Goal: Task Accomplishment & Management: Manage account settings

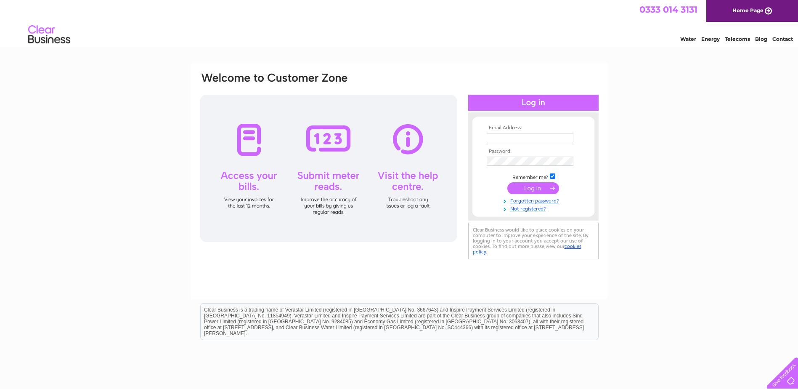
type input "[EMAIL_ADDRESS][DOMAIN_NAME]"
click at [527, 187] on input "submit" at bounding box center [533, 188] width 52 height 12
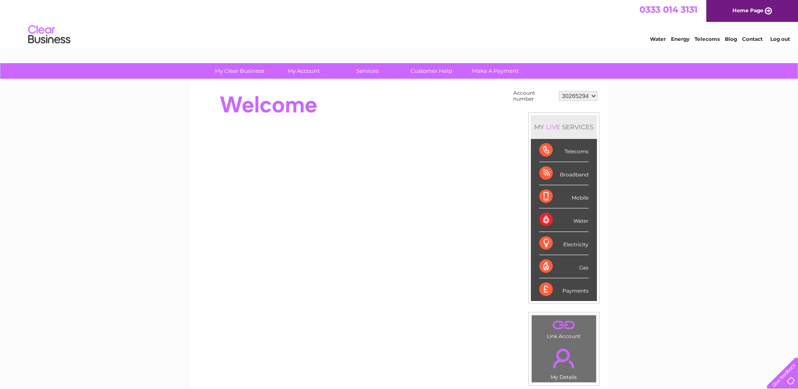
click at [547, 173] on div "Broadband" at bounding box center [563, 173] width 49 height 23
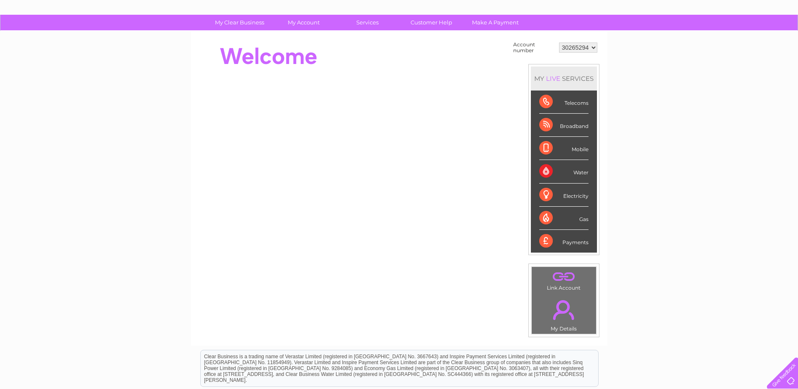
scroll to position [54, 0]
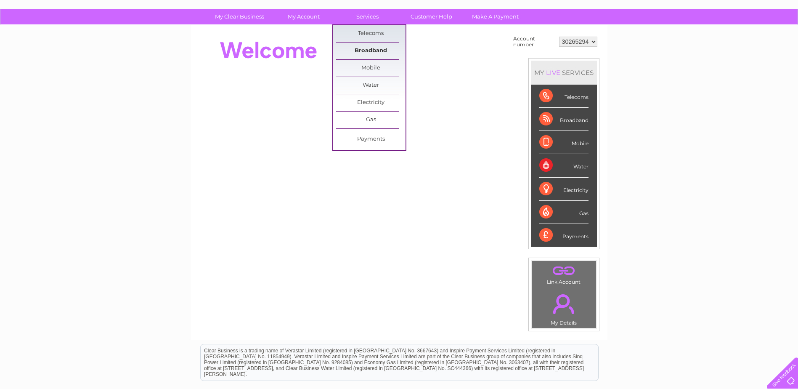
click at [377, 48] on link "Broadband" at bounding box center [370, 50] width 69 height 17
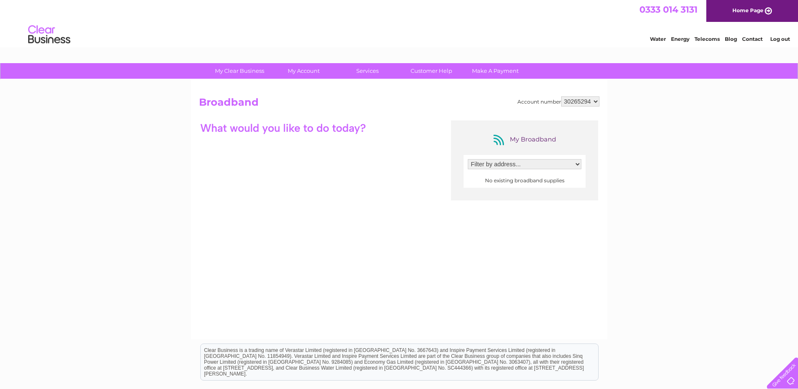
click at [525, 162] on select "Filter by address..." at bounding box center [525, 164] width 114 height 10
click at [468, 159] on select "Filter by address..." at bounding box center [525, 164] width 114 height 10
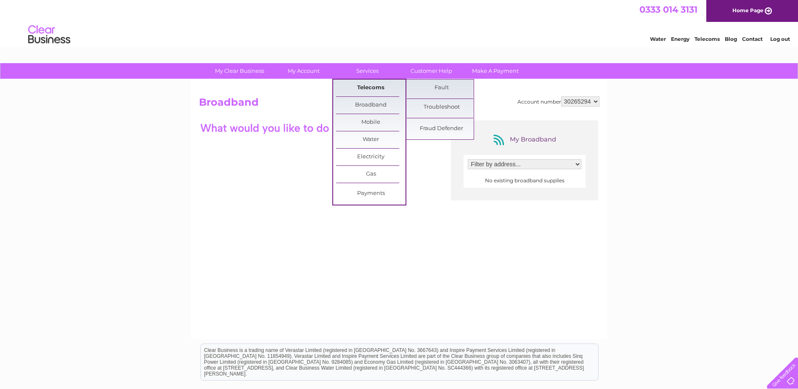
click at [359, 91] on link "Telecoms" at bounding box center [370, 88] width 69 height 17
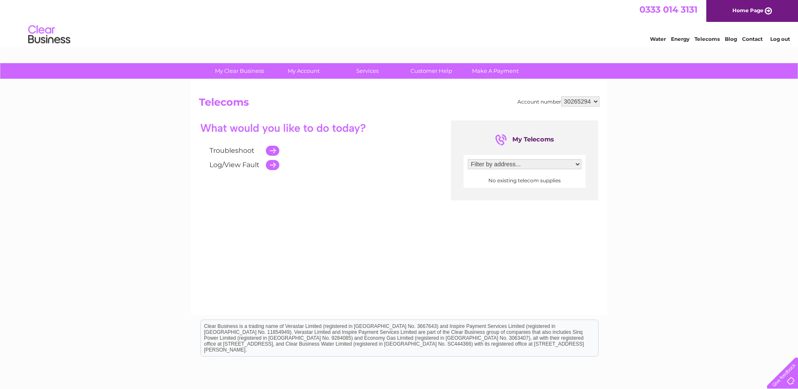
click at [526, 160] on select "Filter by address..." at bounding box center [525, 164] width 114 height 10
click at [234, 164] on link "Log/View Fault" at bounding box center [235, 165] width 50 height 8
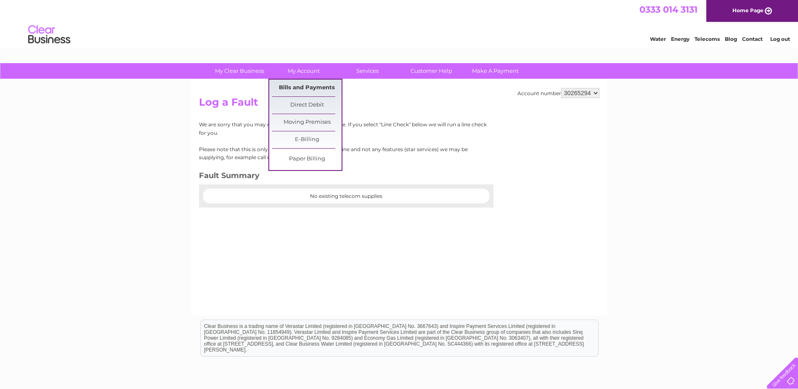
click at [303, 88] on link "Bills and Payments" at bounding box center [306, 88] width 69 height 17
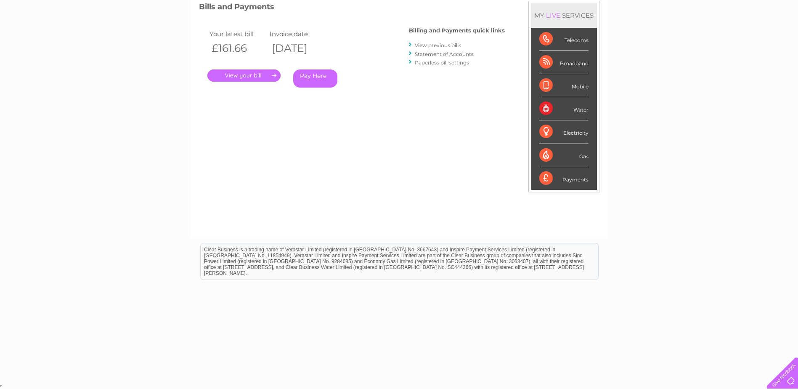
scroll to position [14, 0]
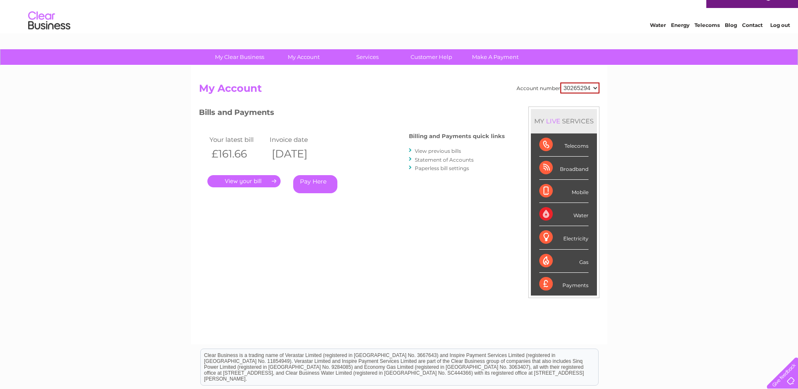
click at [438, 160] on link "Statement of Accounts" at bounding box center [444, 160] width 59 height 6
click at [438, 151] on link "View previous bills" at bounding box center [438, 151] width 46 height 6
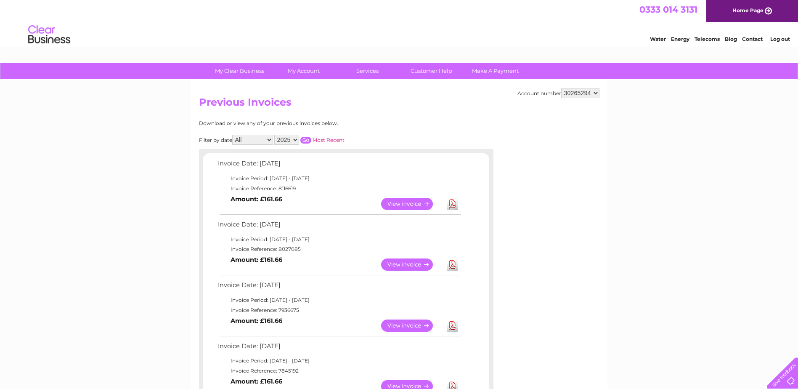
click at [421, 263] on link "View" at bounding box center [412, 264] width 62 height 12
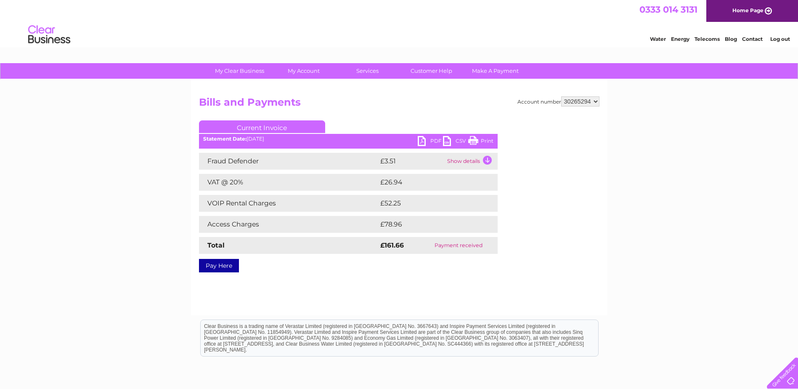
click at [422, 140] on link "PDF" at bounding box center [430, 142] width 25 height 12
